Goal: Find specific page/section

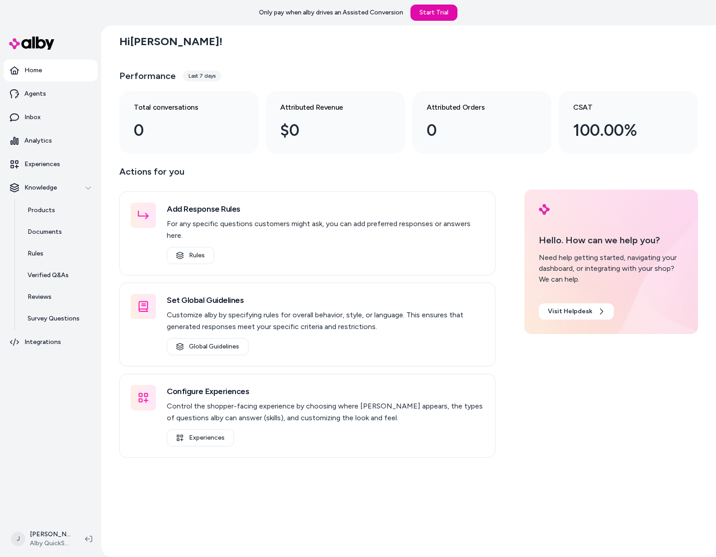
click at [103, 411] on div "Hi [PERSON_NAME] ! Performance Last 7 days Total conversations 0 Attributed Rev…" at bounding box center [408, 291] width 614 height 532
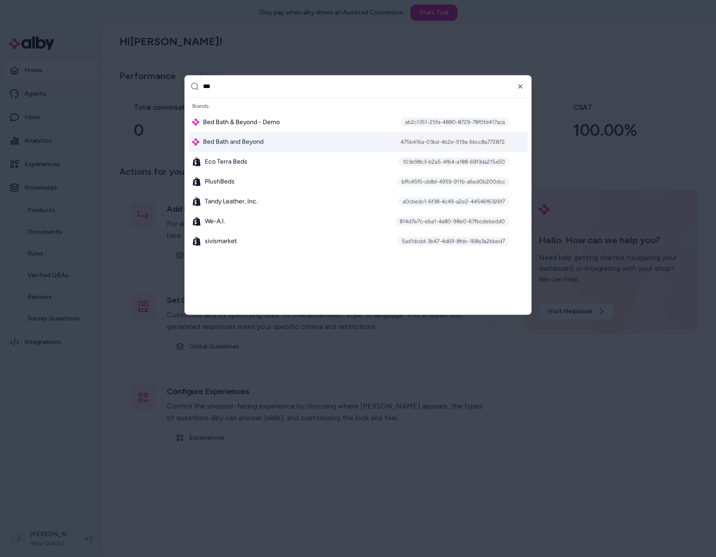
type input "***"
click at [245, 138] on span "Bed Bath and Beyond" at bounding box center [233, 141] width 61 height 9
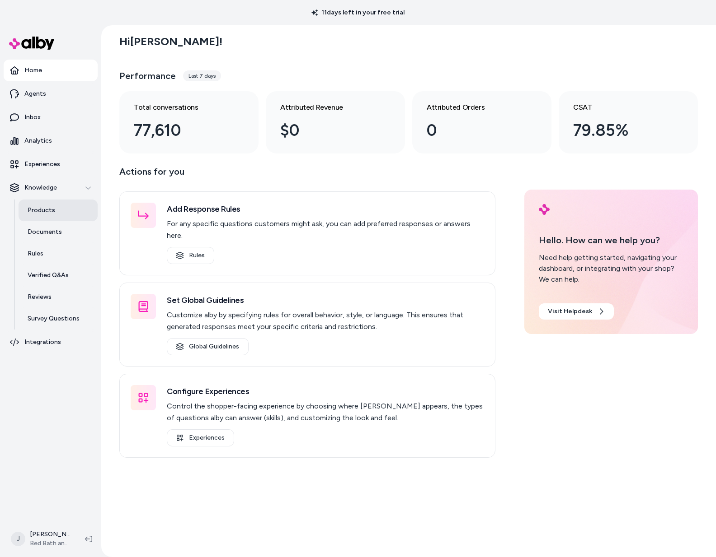
click at [54, 213] on link "Products" at bounding box center [58, 211] width 79 height 22
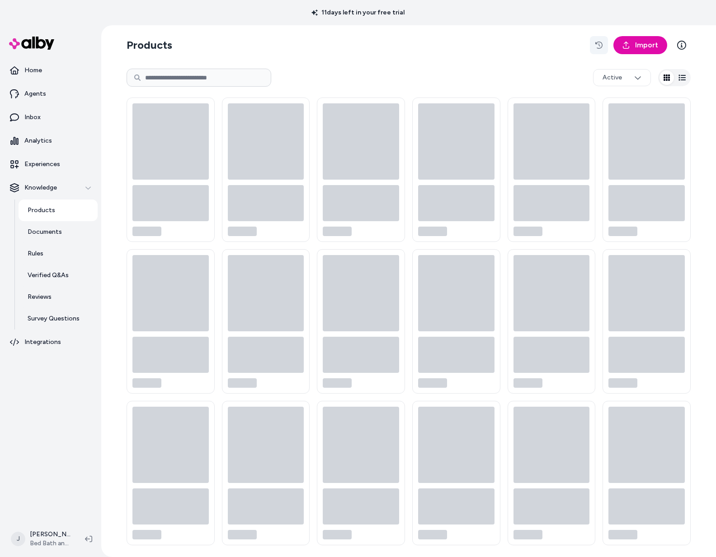
click at [600, 43] on icon "button" at bounding box center [598, 45] width 7 height 7
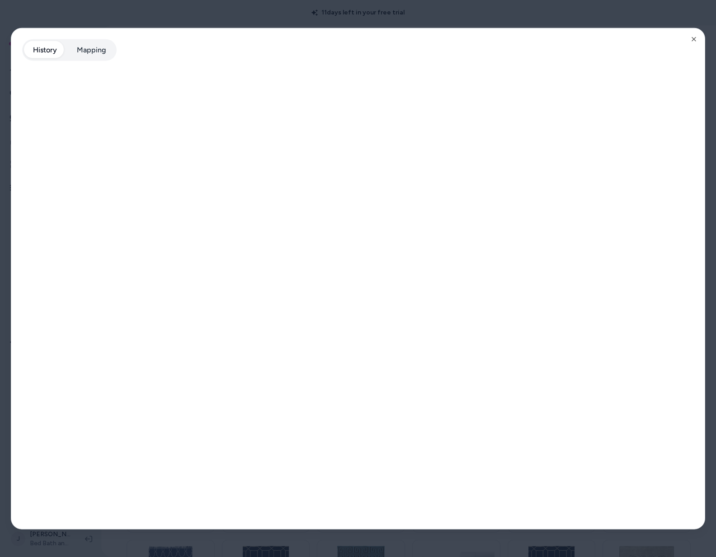
click at [196, 6] on div at bounding box center [358, 278] width 716 height 557
